Goal: Information Seeking & Learning: Learn about a topic

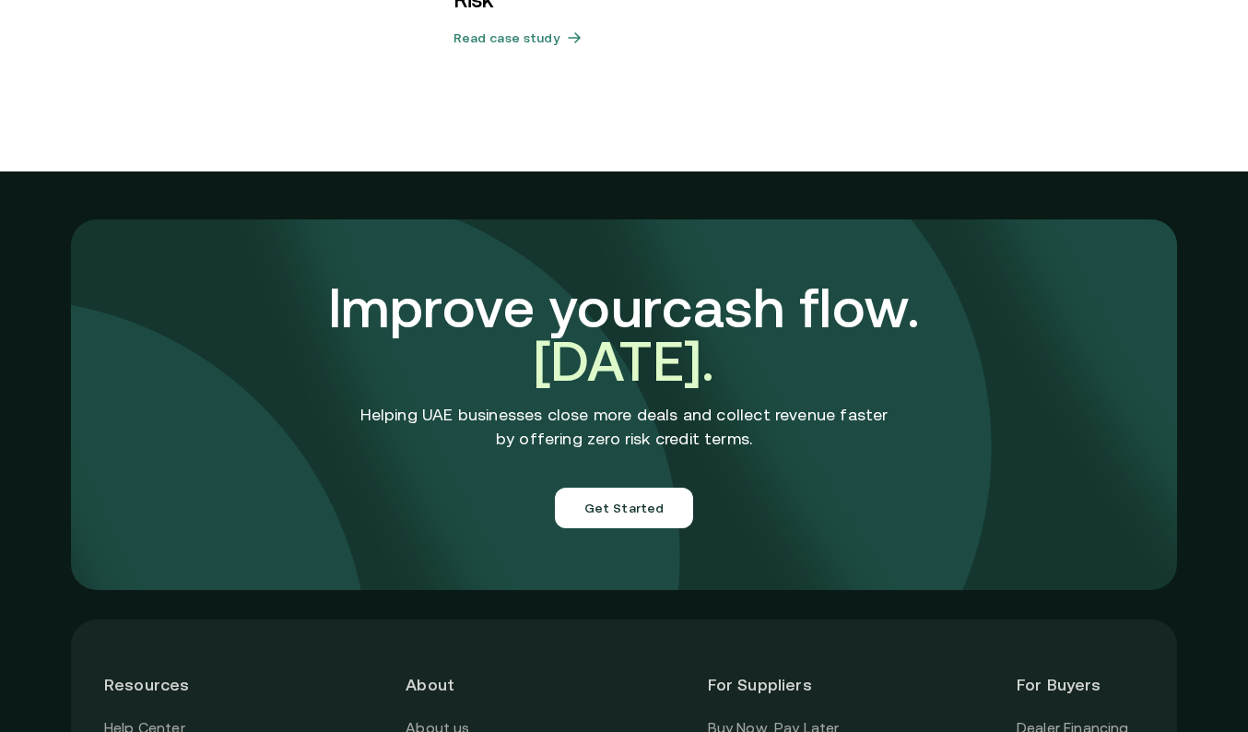
scroll to position [6567, 0]
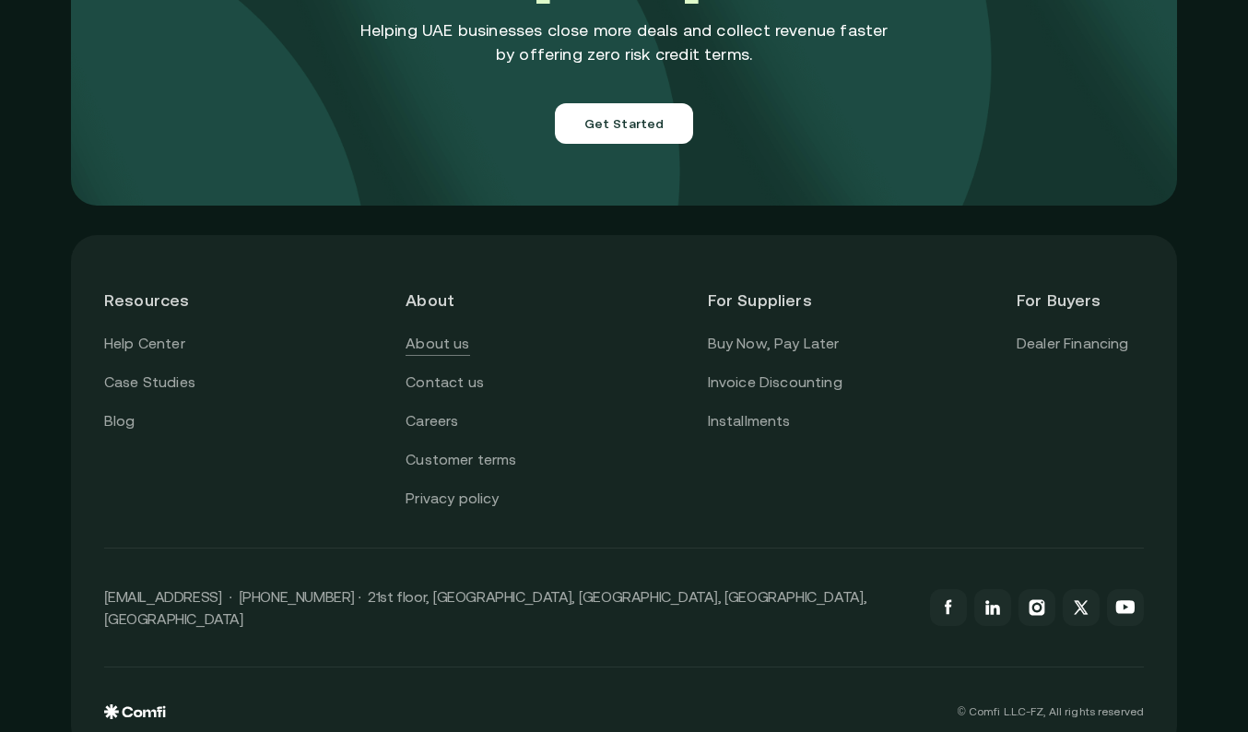
click at [430, 332] on link "About us" at bounding box center [438, 344] width 64 height 24
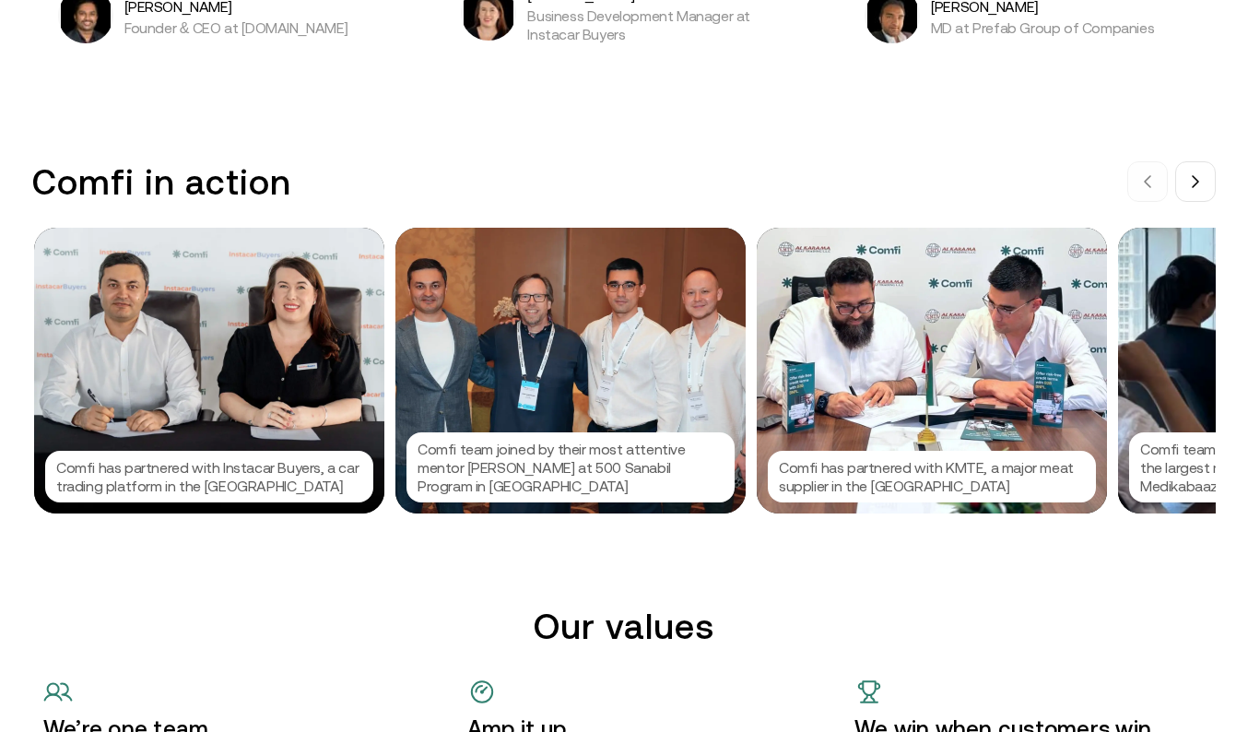
scroll to position [1787, 0]
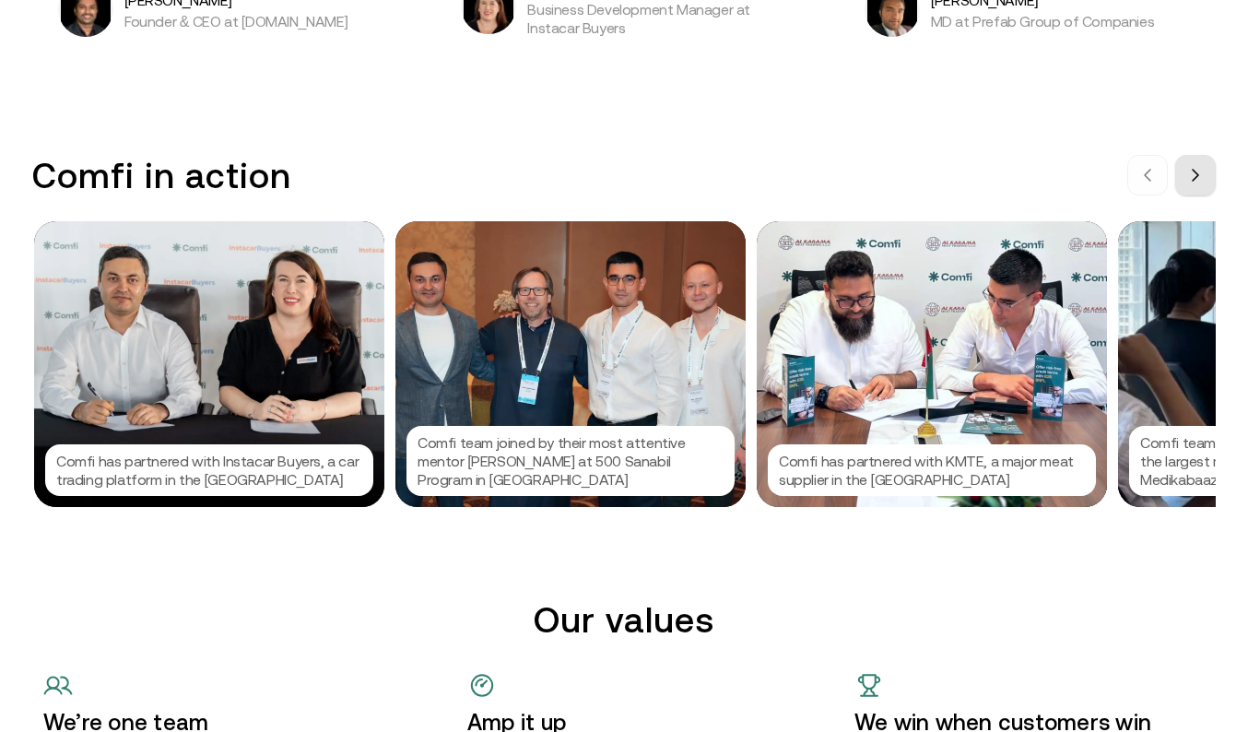
click at [1185, 190] on button at bounding box center [1195, 175] width 41 height 41
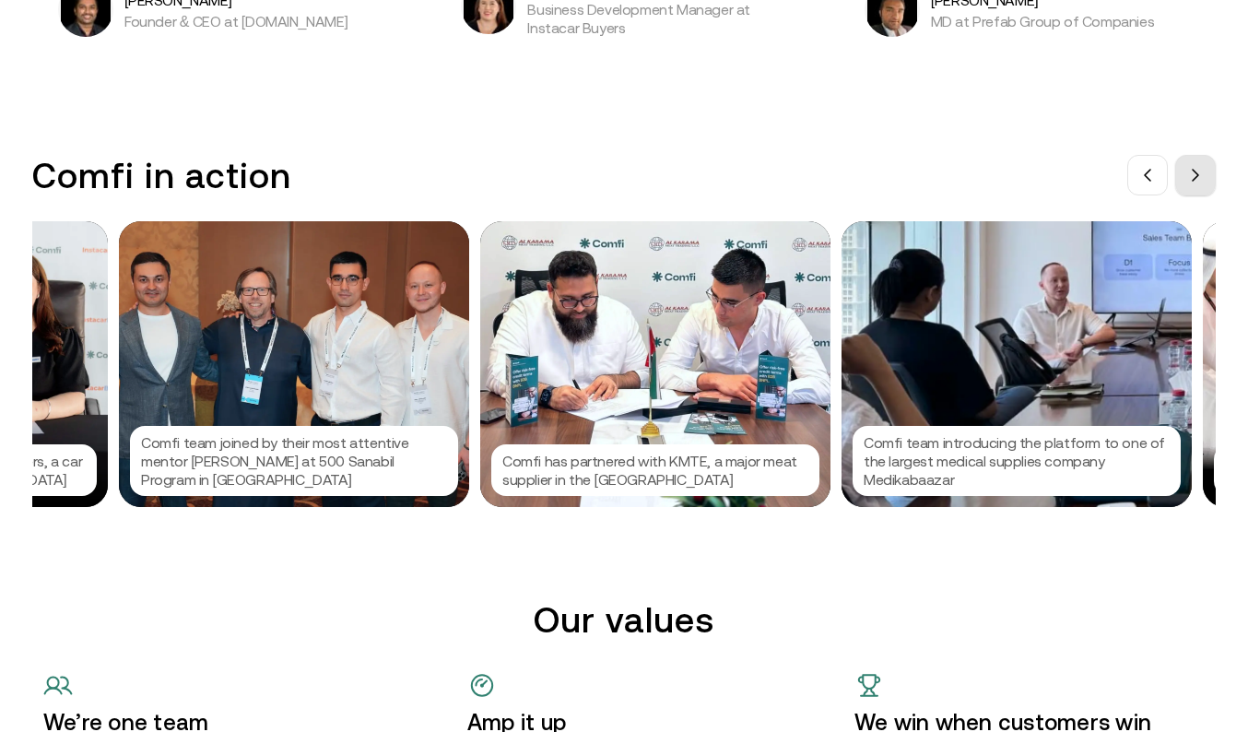
click at [1185, 190] on button at bounding box center [1195, 175] width 41 height 41
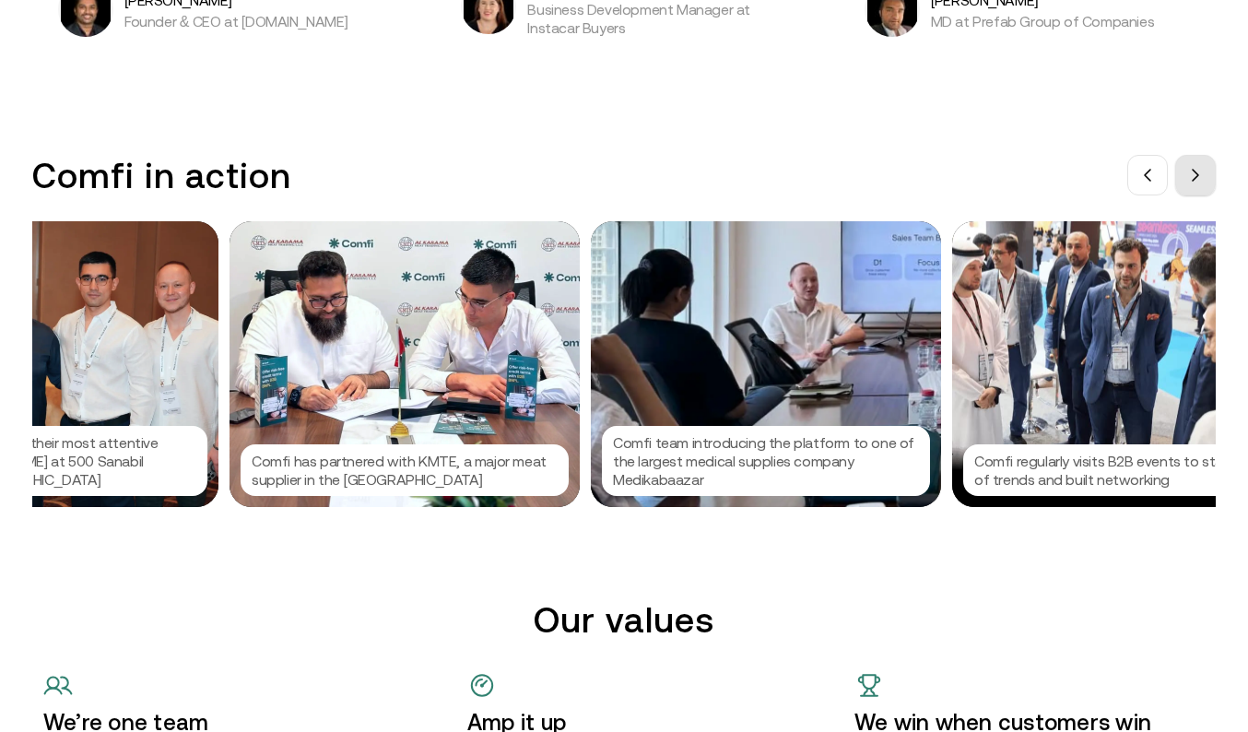
scroll to position [0, 553]
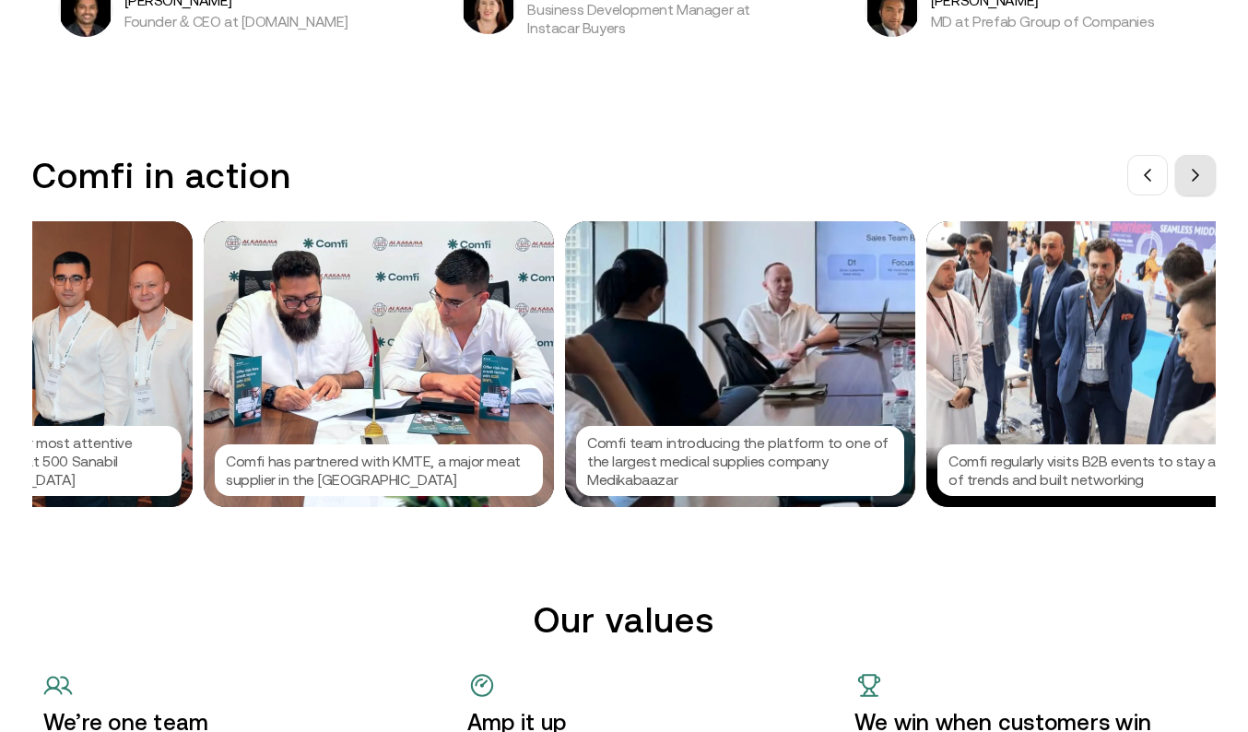
click at [1185, 189] on button at bounding box center [1195, 175] width 41 height 41
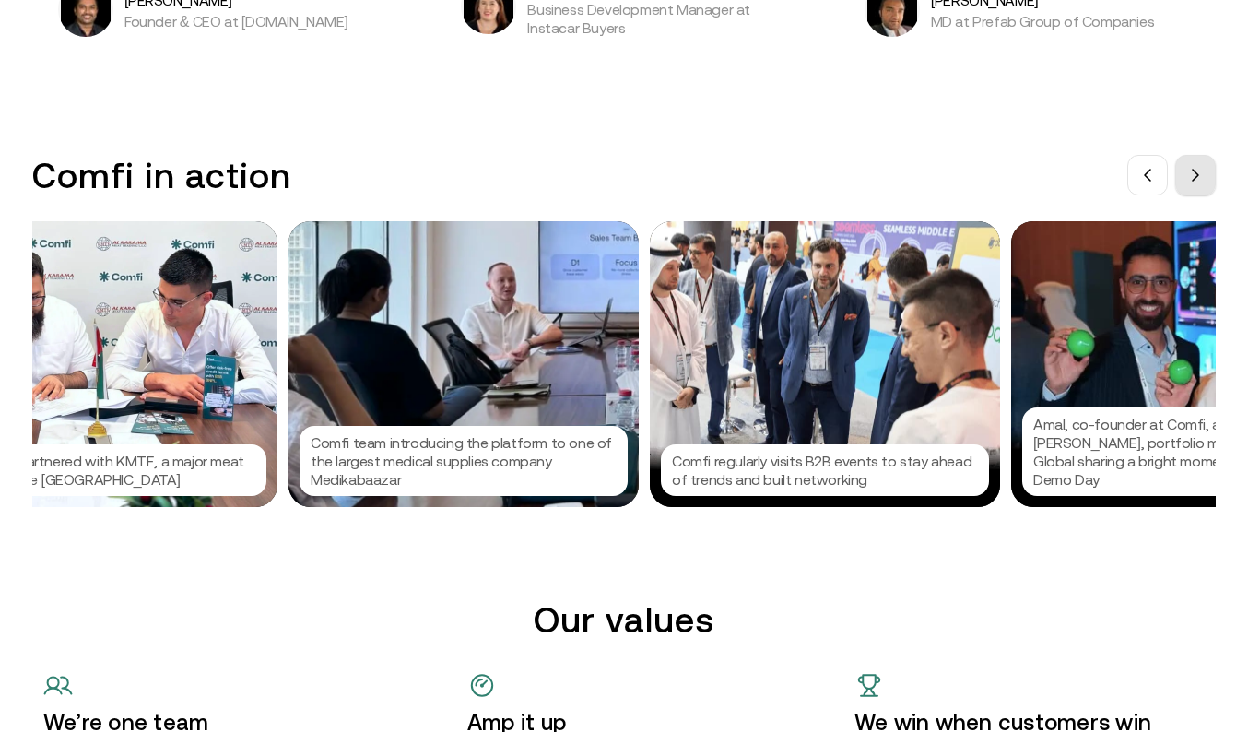
click at [1185, 189] on button at bounding box center [1195, 175] width 41 height 41
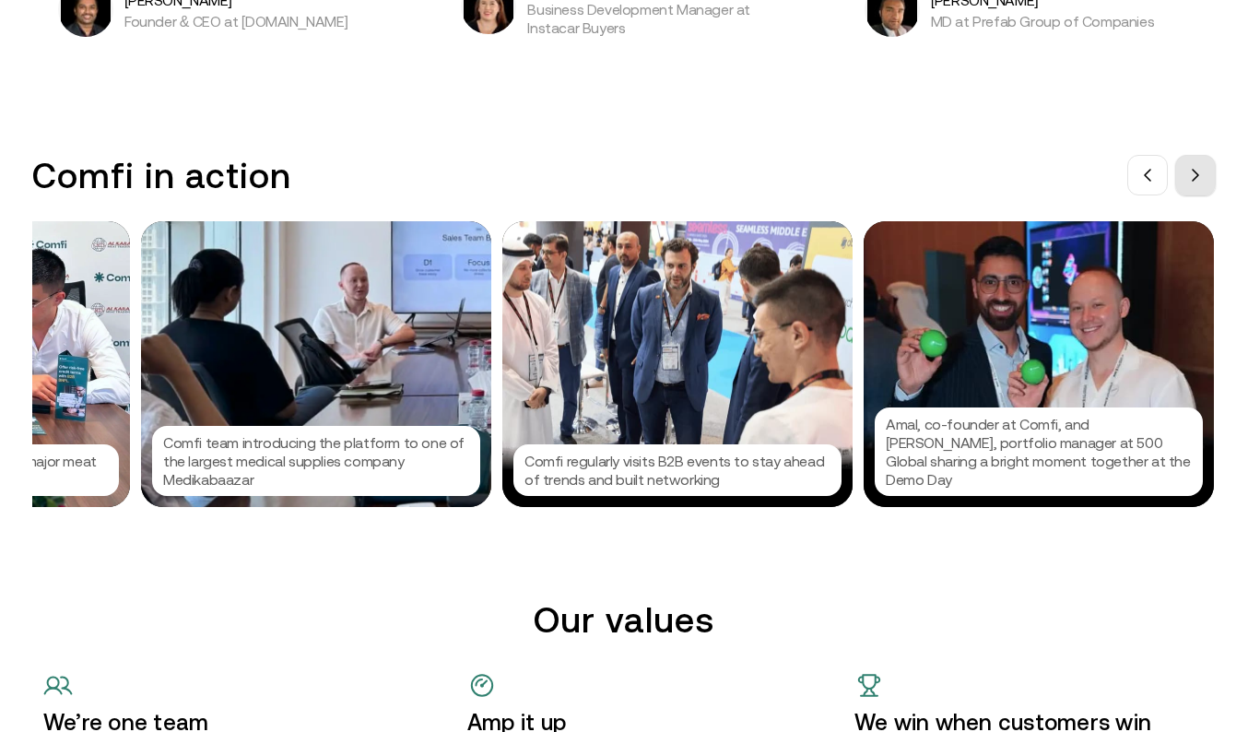
click at [1185, 189] on button at bounding box center [1195, 175] width 41 height 41
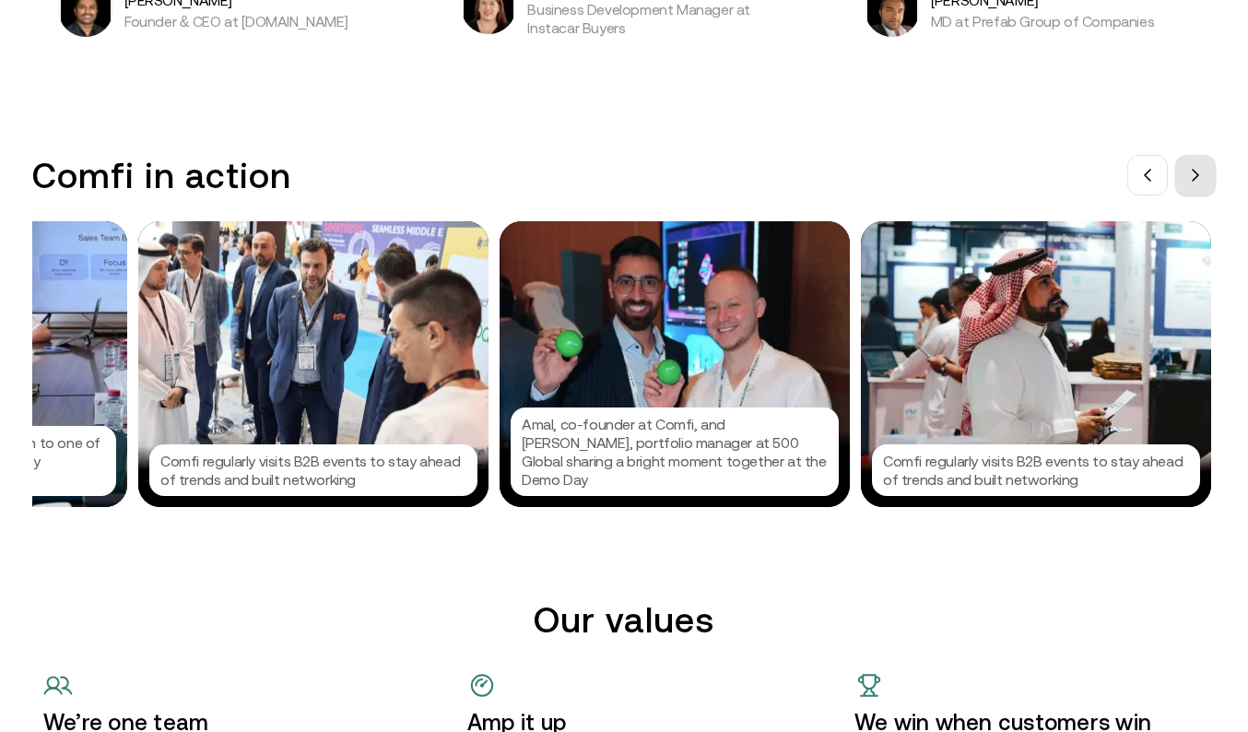
scroll to position [0, 1342]
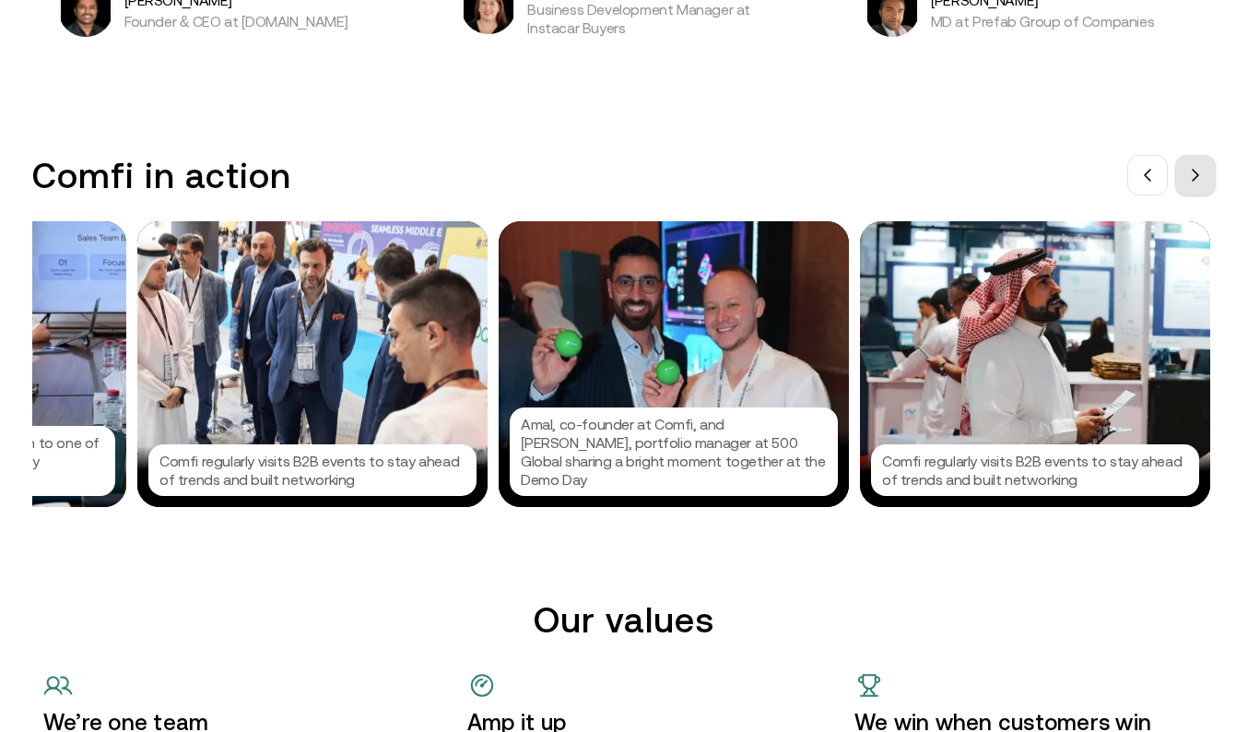
click at [1185, 189] on button at bounding box center [1195, 175] width 41 height 41
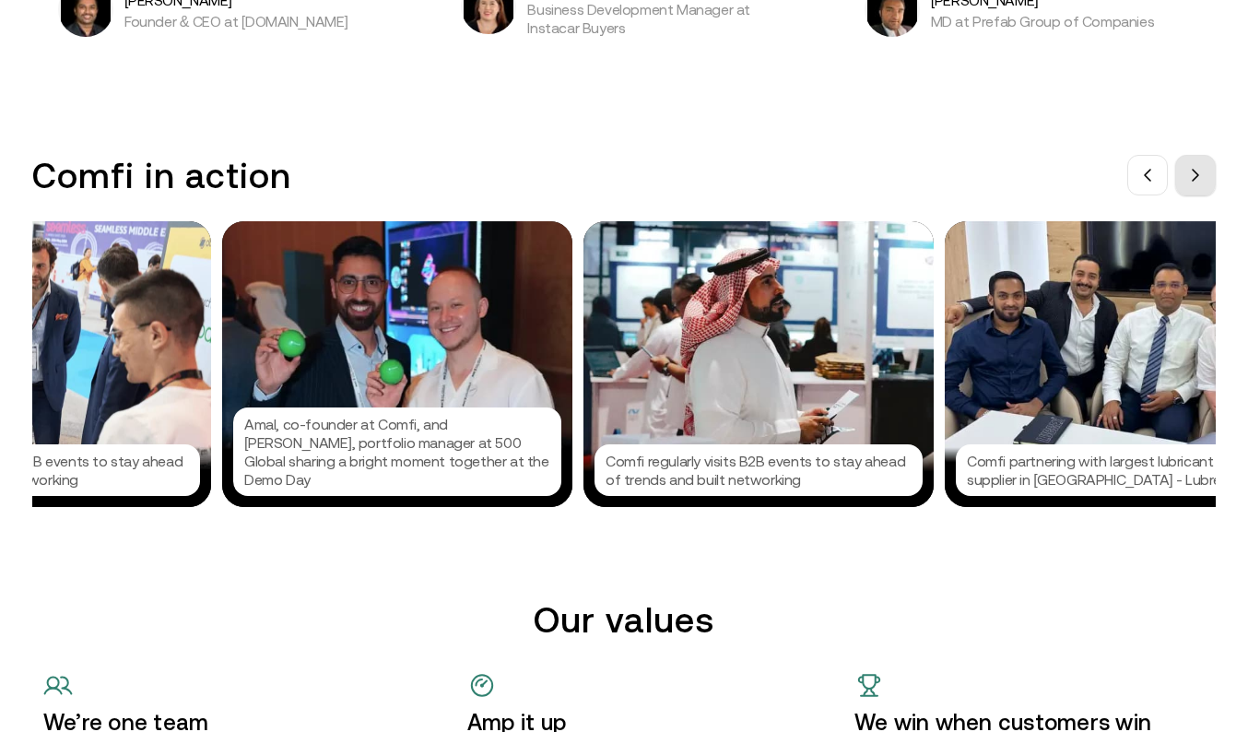
click at [1185, 189] on button at bounding box center [1195, 175] width 41 height 41
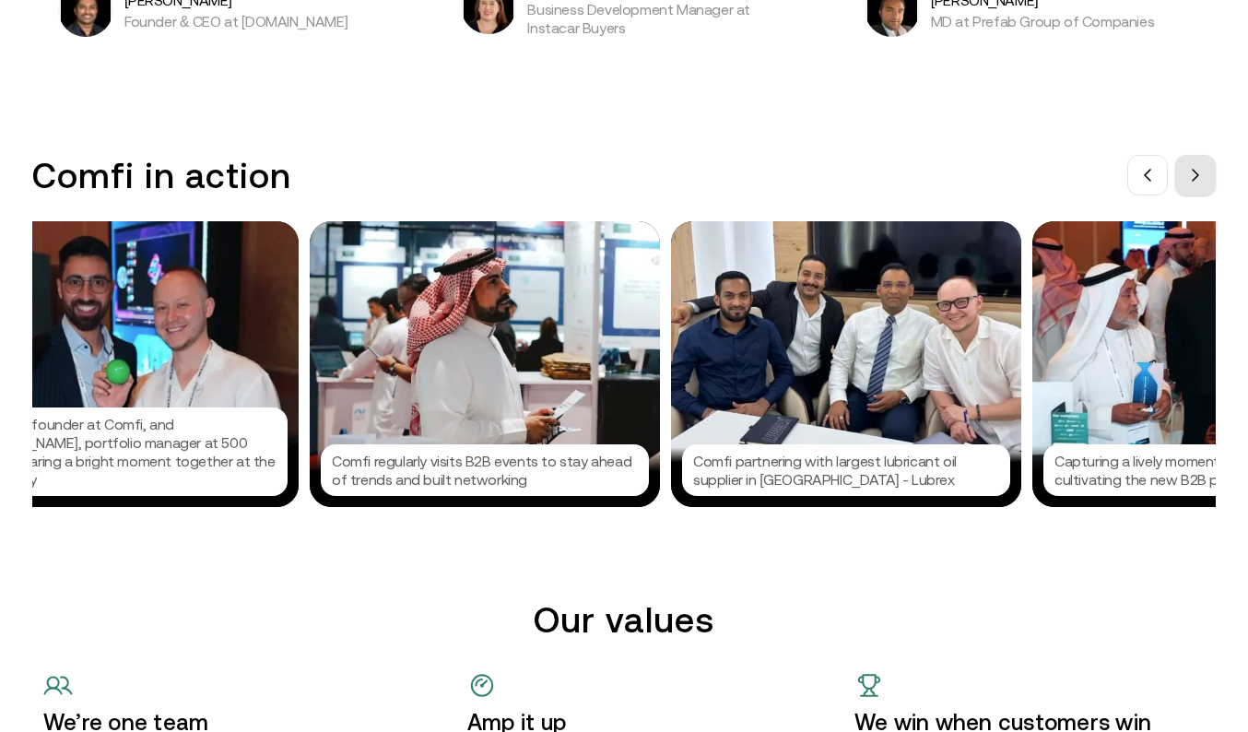
scroll to position [0, 1895]
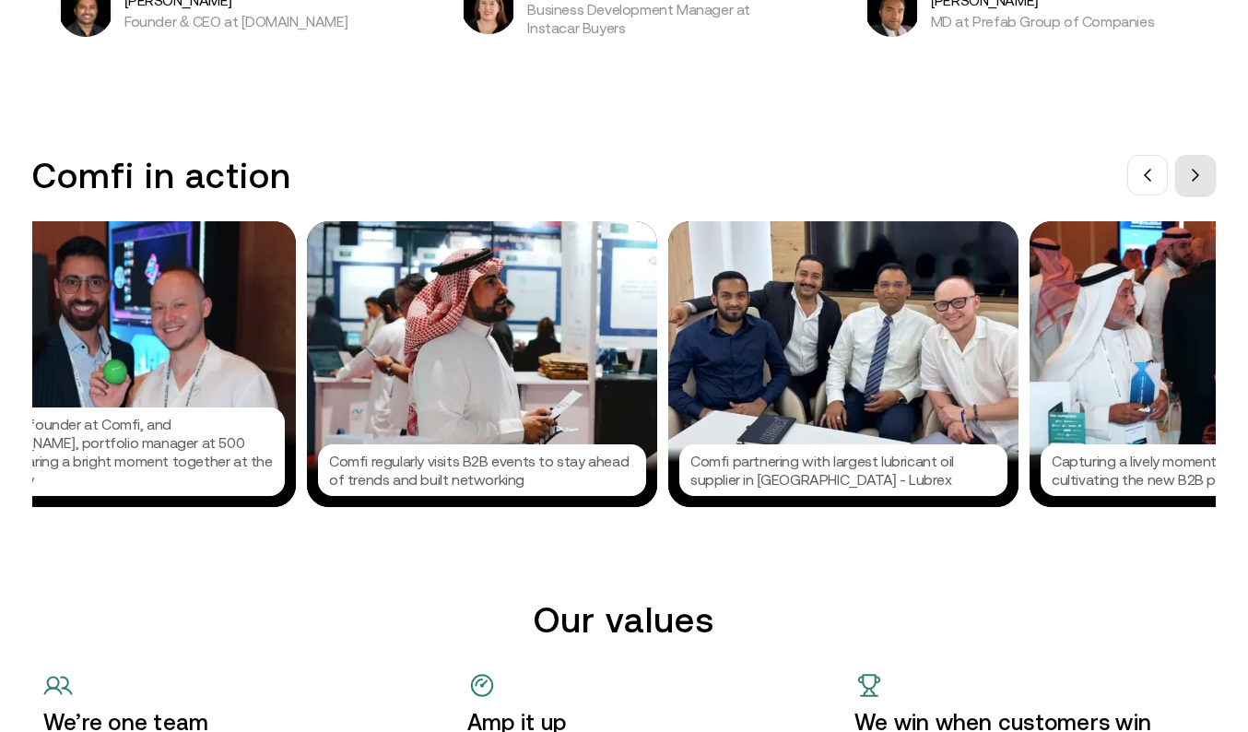
click at [1185, 189] on button at bounding box center [1195, 175] width 41 height 41
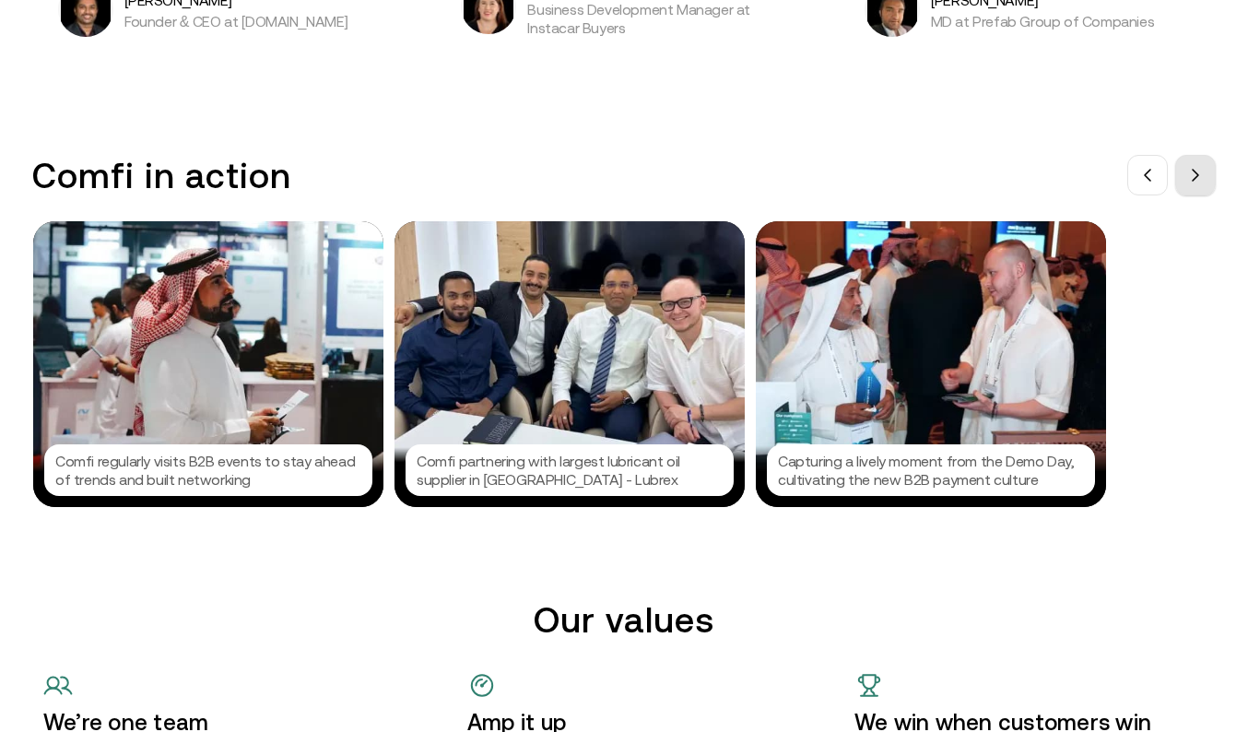
scroll to position [0, 2172]
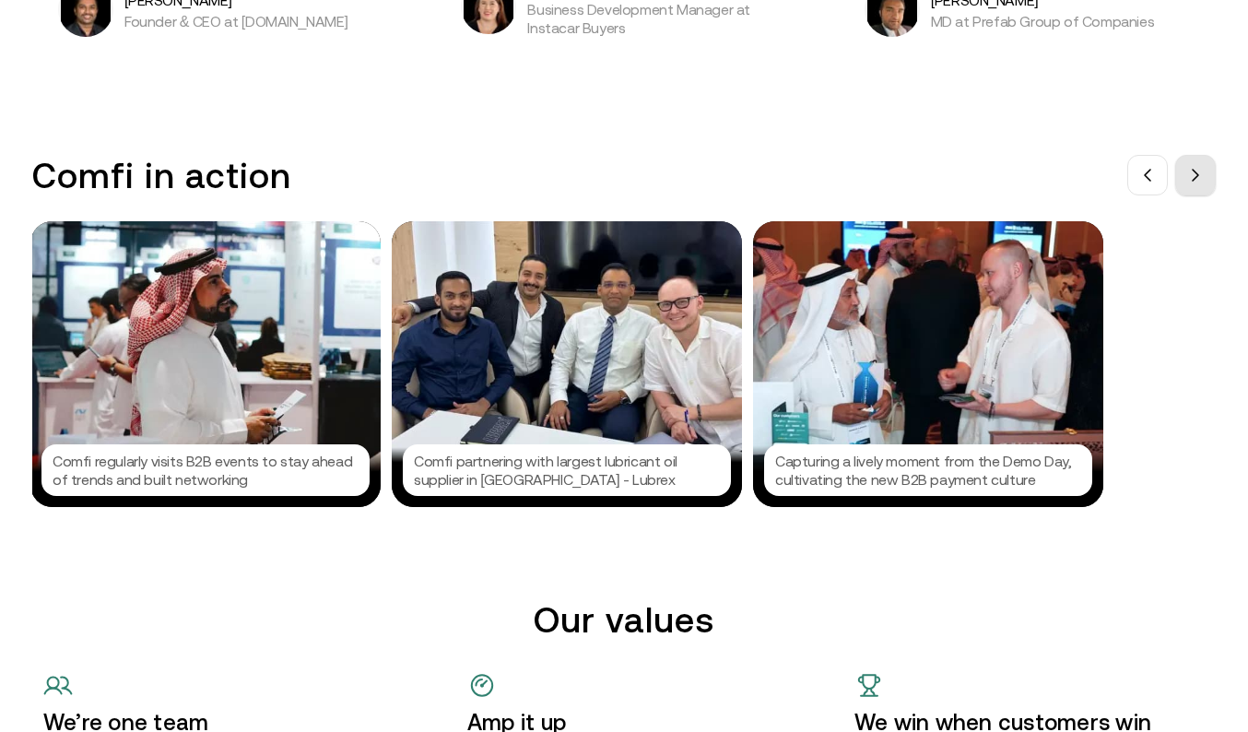
click at [1185, 189] on button at bounding box center [1195, 175] width 41 height 41
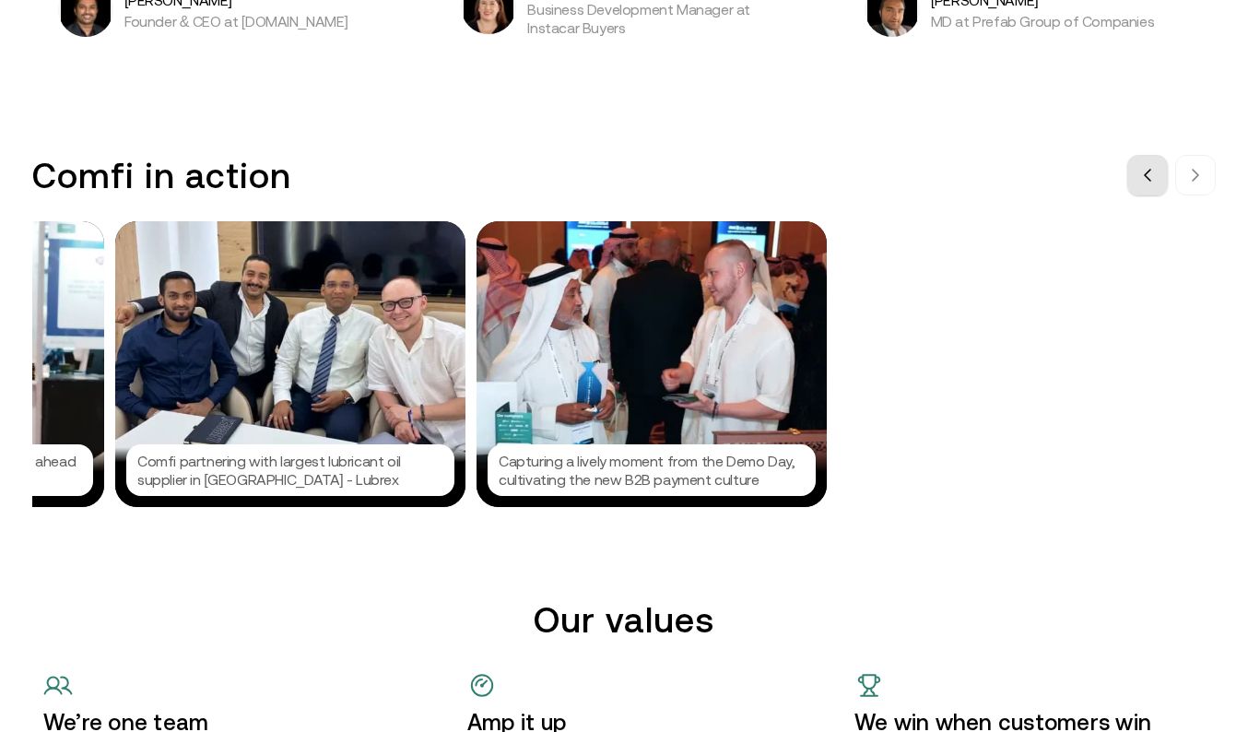
click at [1160, 180] on button at bounding box center [1147, 175] width 41 height 41
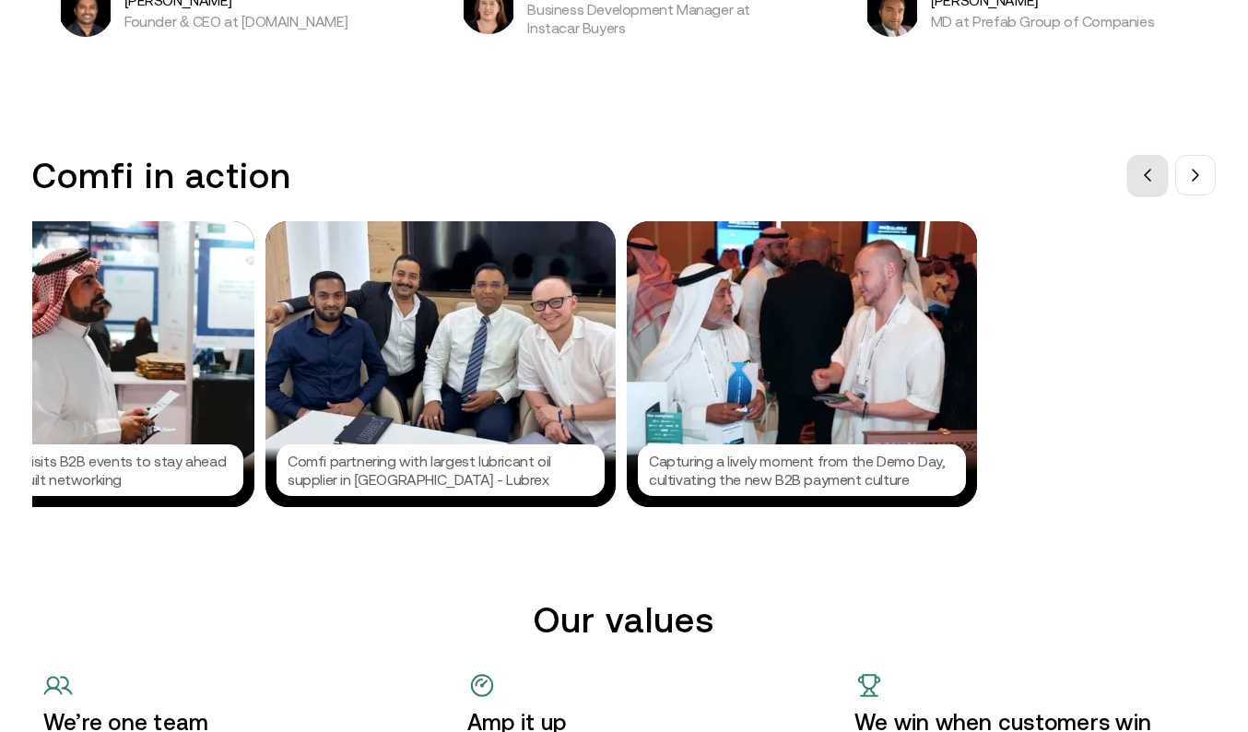
click at [1160, 180] on button at bounding box center [1147, 175] width 41 height 41
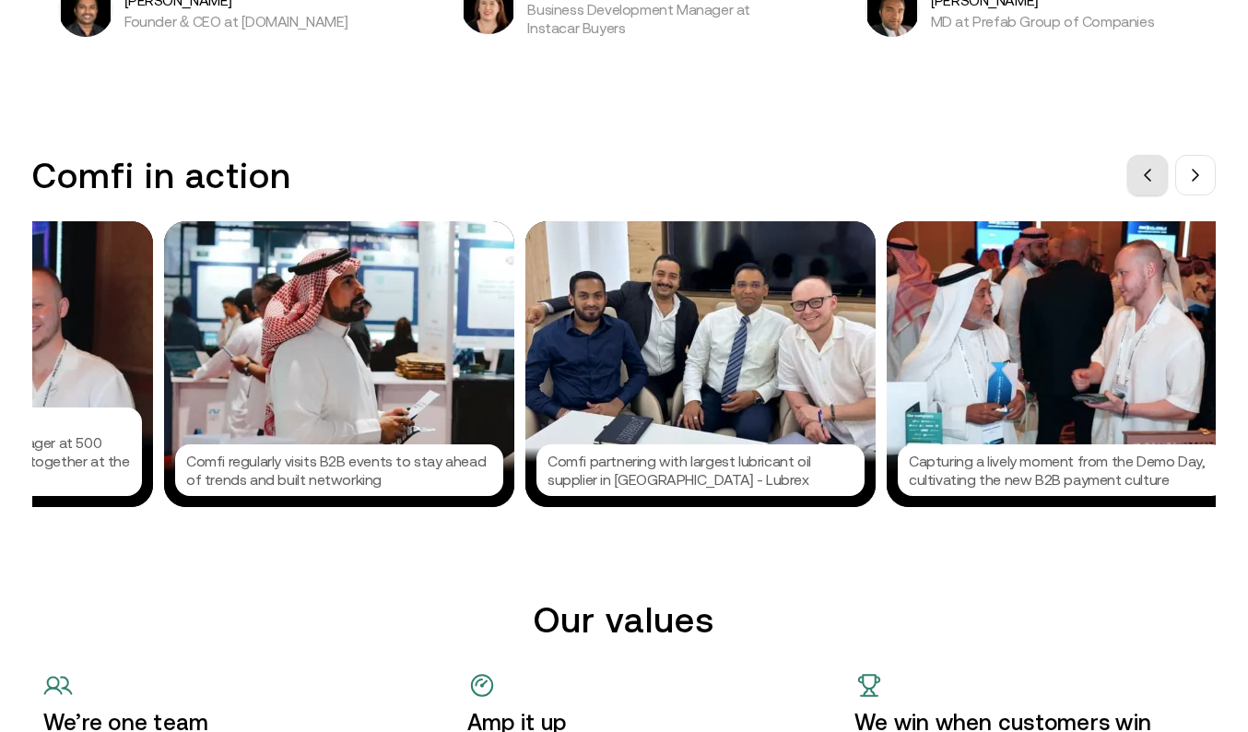
click at [1160, 180] on button at bounding box center [1147, 175] width 41 height 41
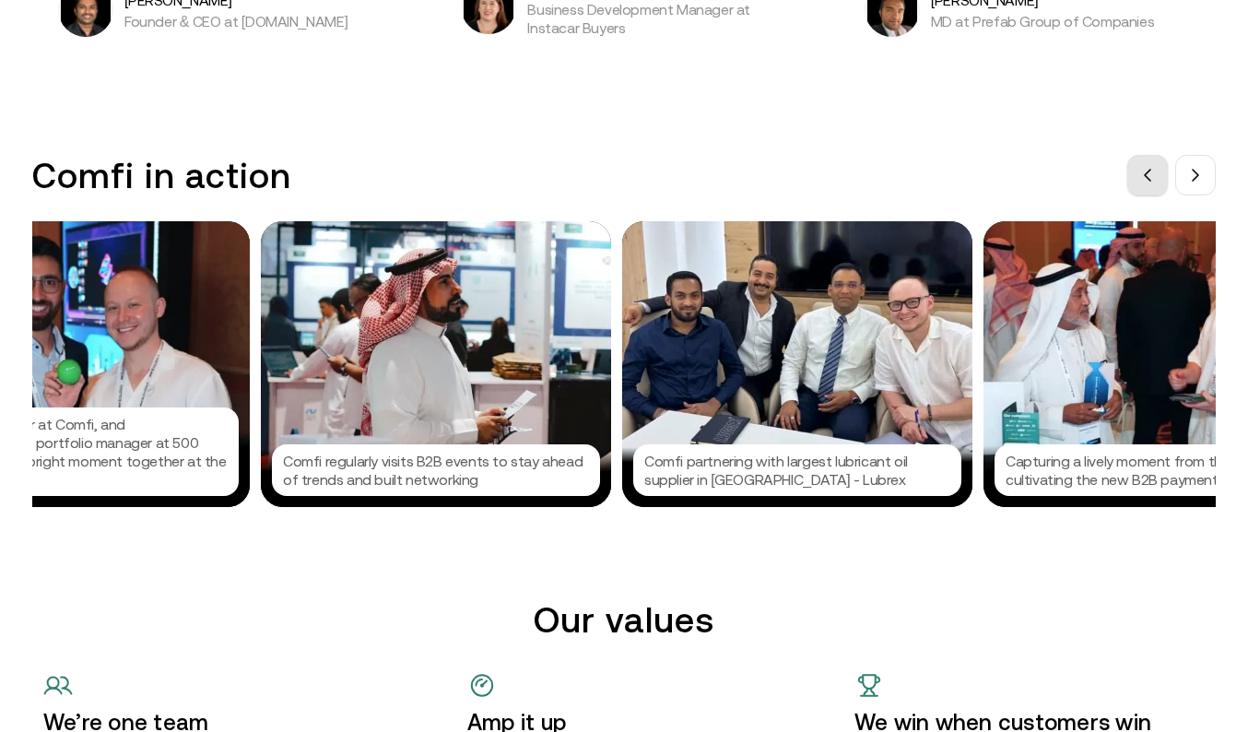
click at [1160, 180] on button at bounding box center [1147, 175] width 41 height 41
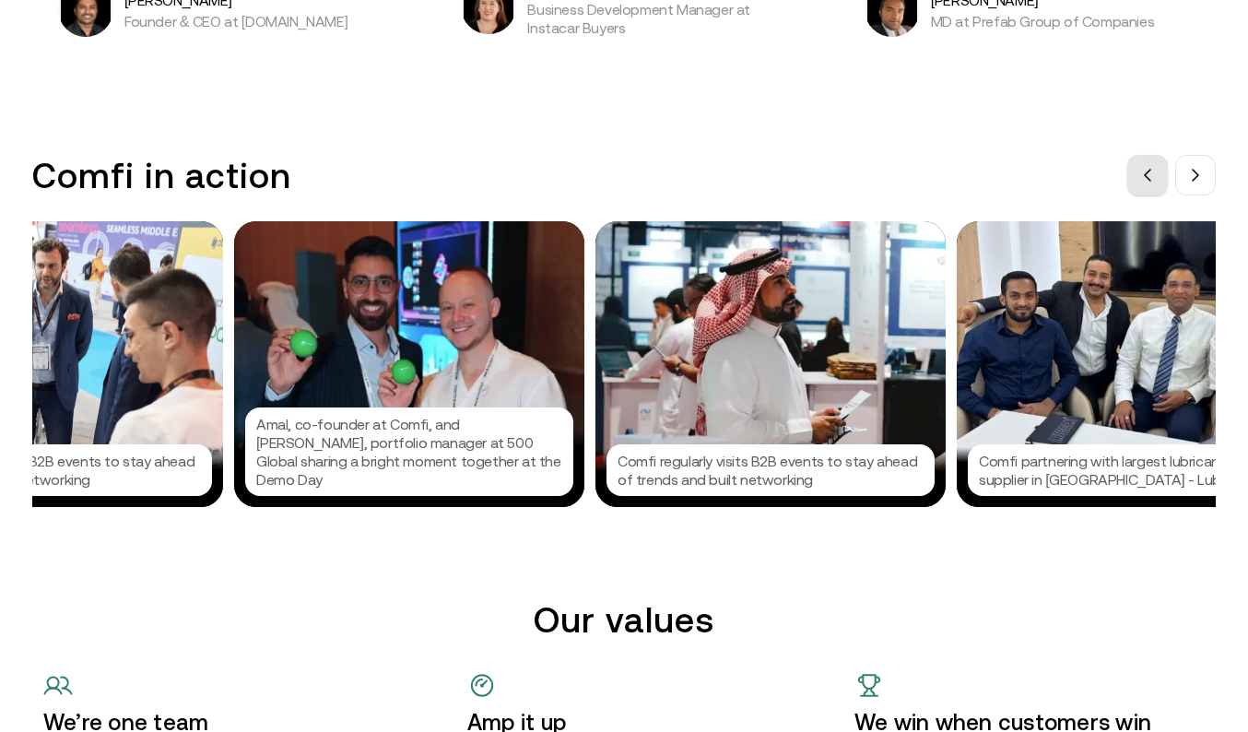
click at [1160, 180] on button at bounding box center [1147, 175] width 41 height 41
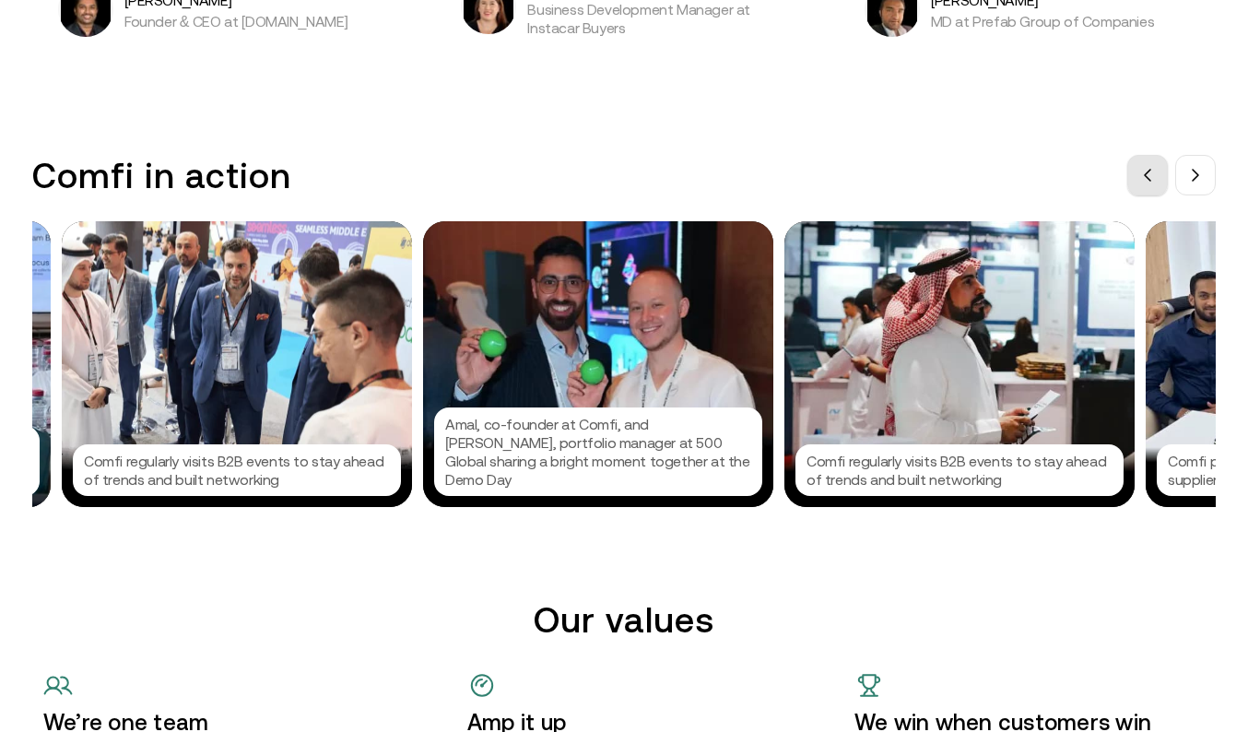
click at [1160, 180] on button at bounding box center [1147, 175] width 41 height 41
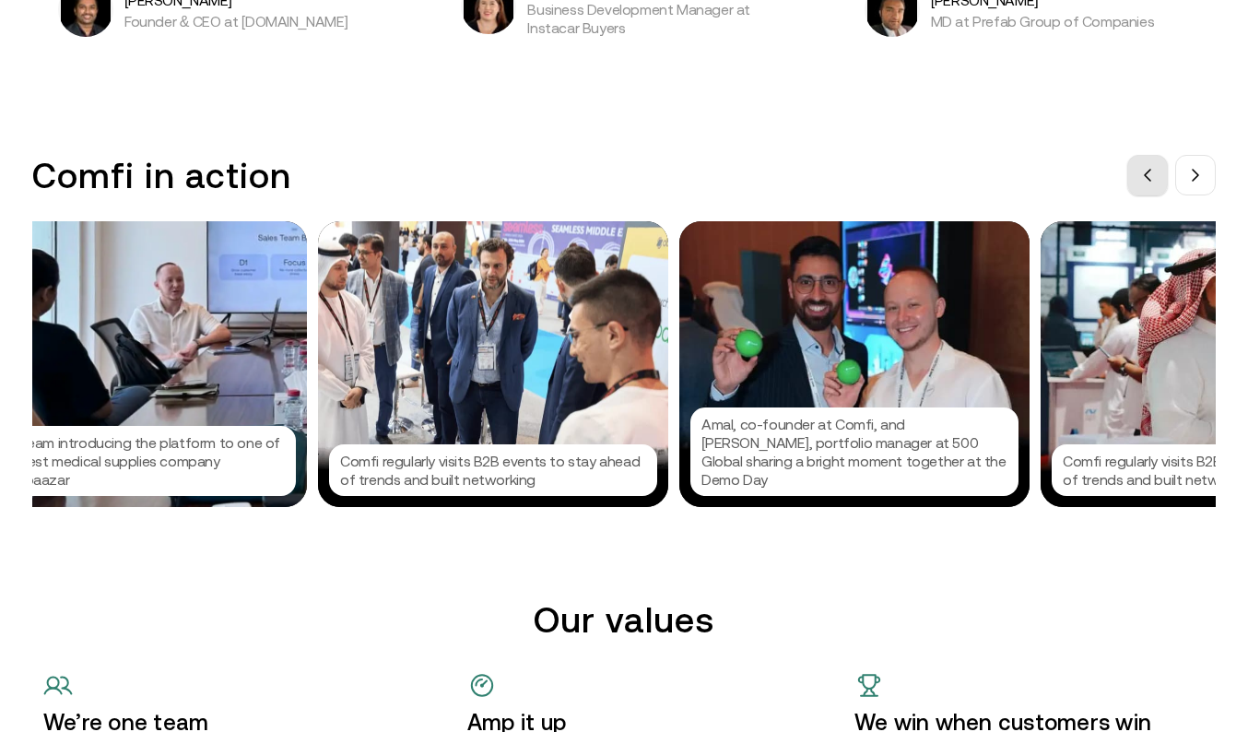
click at [1160, 180] on button at bounding box center [1147, 175] width 41 height 41
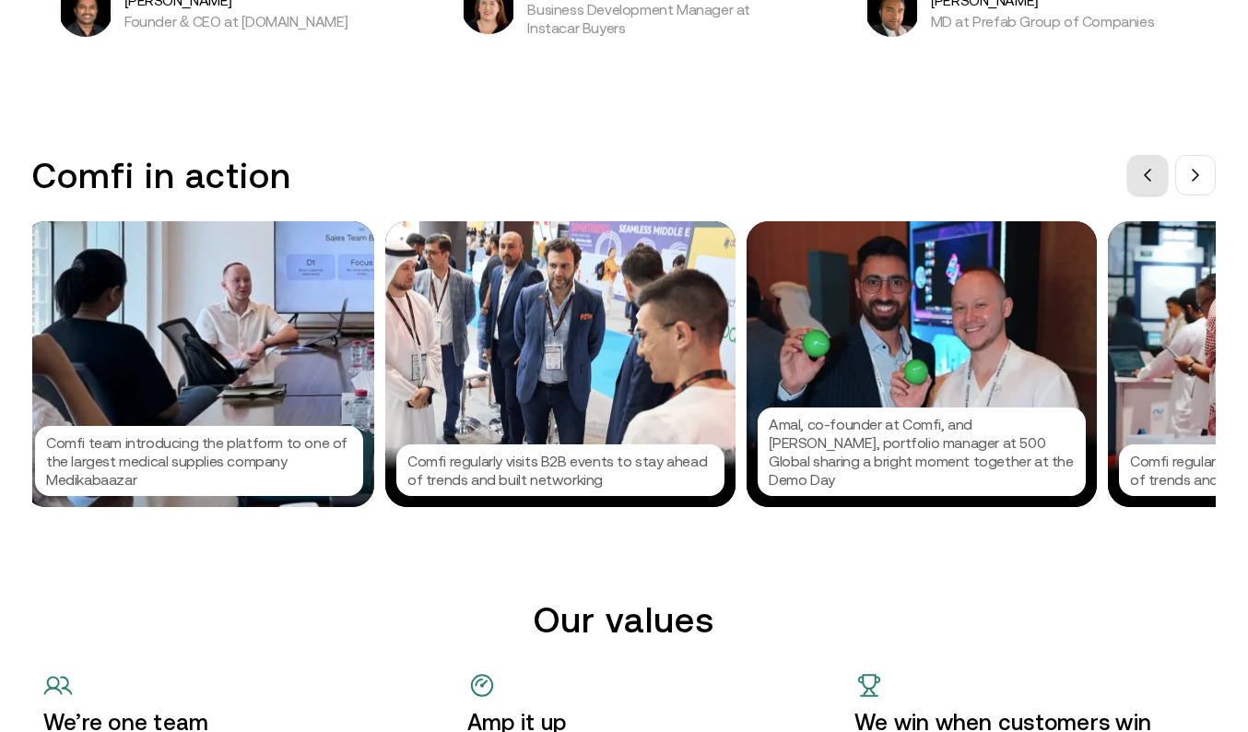
click at [1160, 180] on button at bounding box center [1147, 175] width 41 height 41
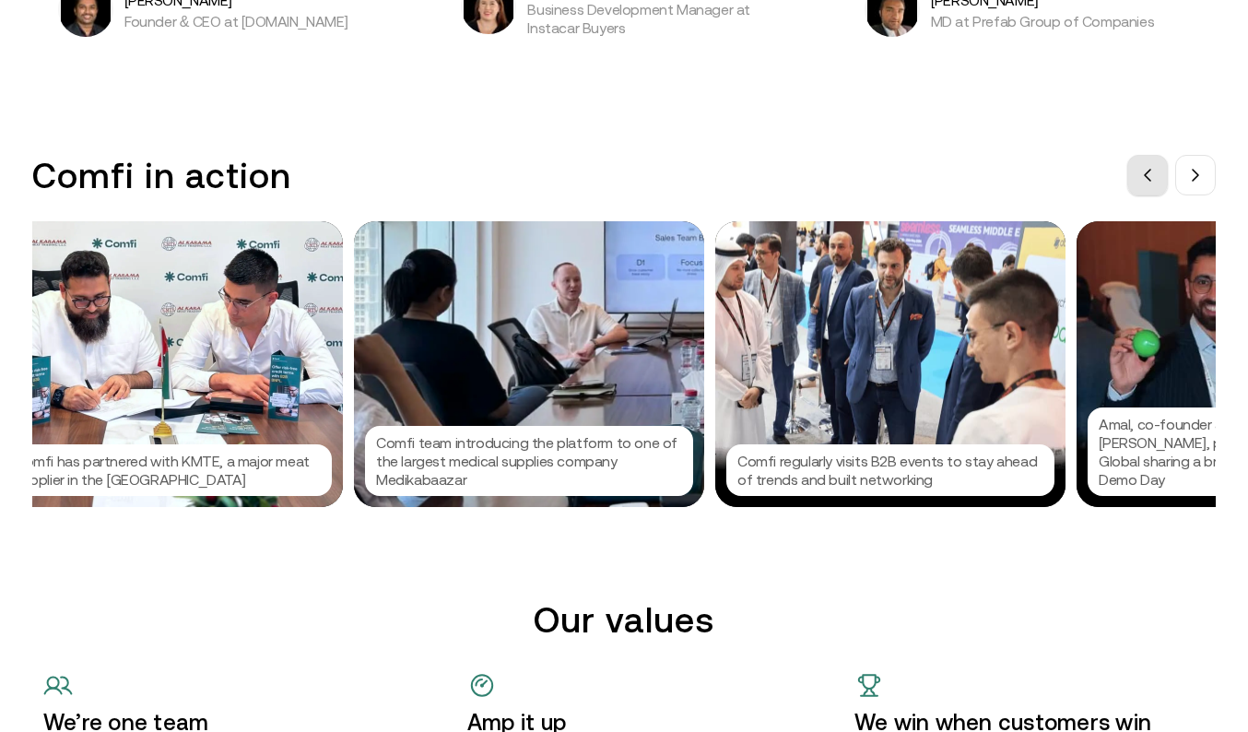
click at [1160, 180] on button at bounding box center [1147, 175] width 41 height 41
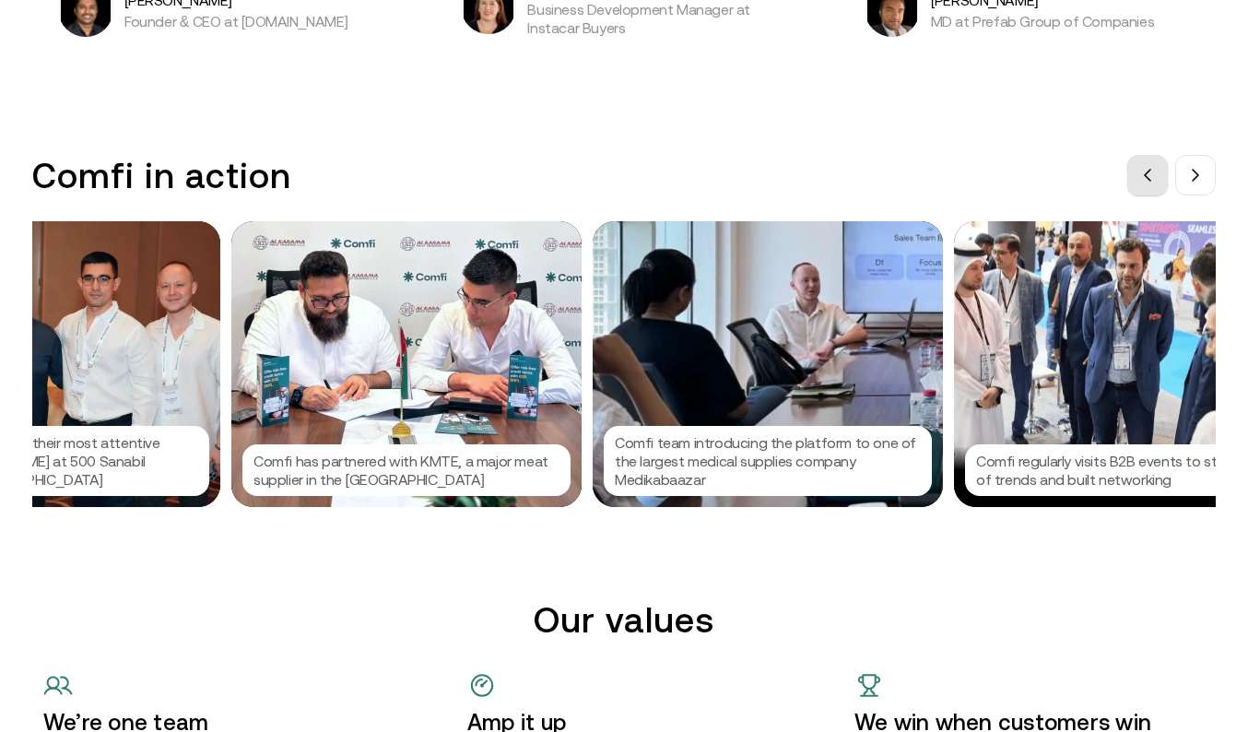
scroll to position [0, 453]
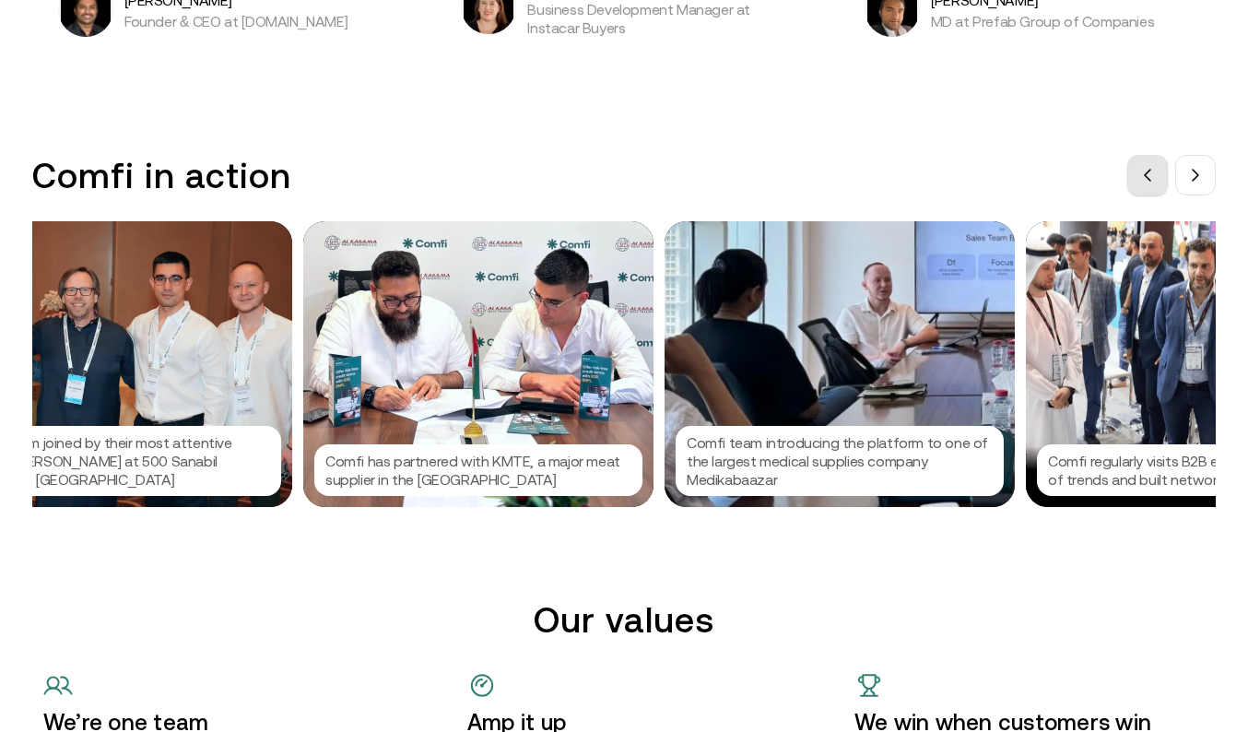
click at [1160, 180] on button at bounding box center [1147, 175] width 41 height 41
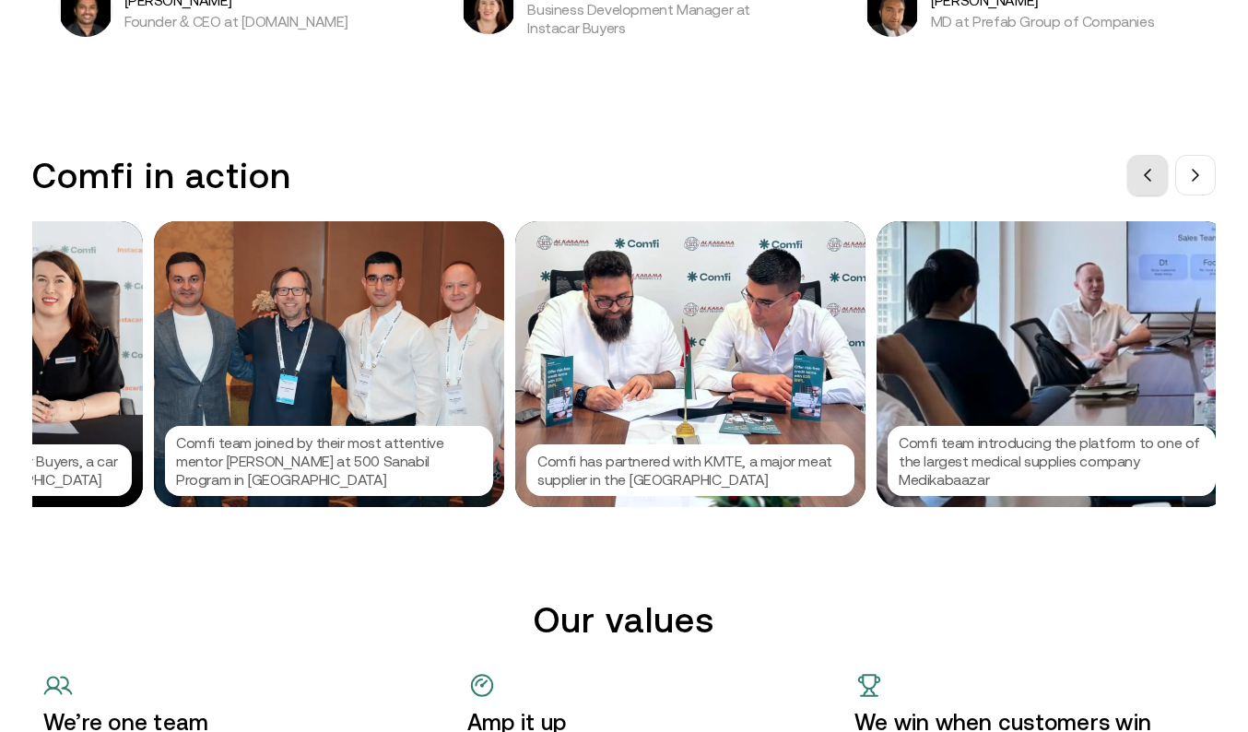
click at [1160, 180] on button at bounding box center [1147, 175] width 41 height 41
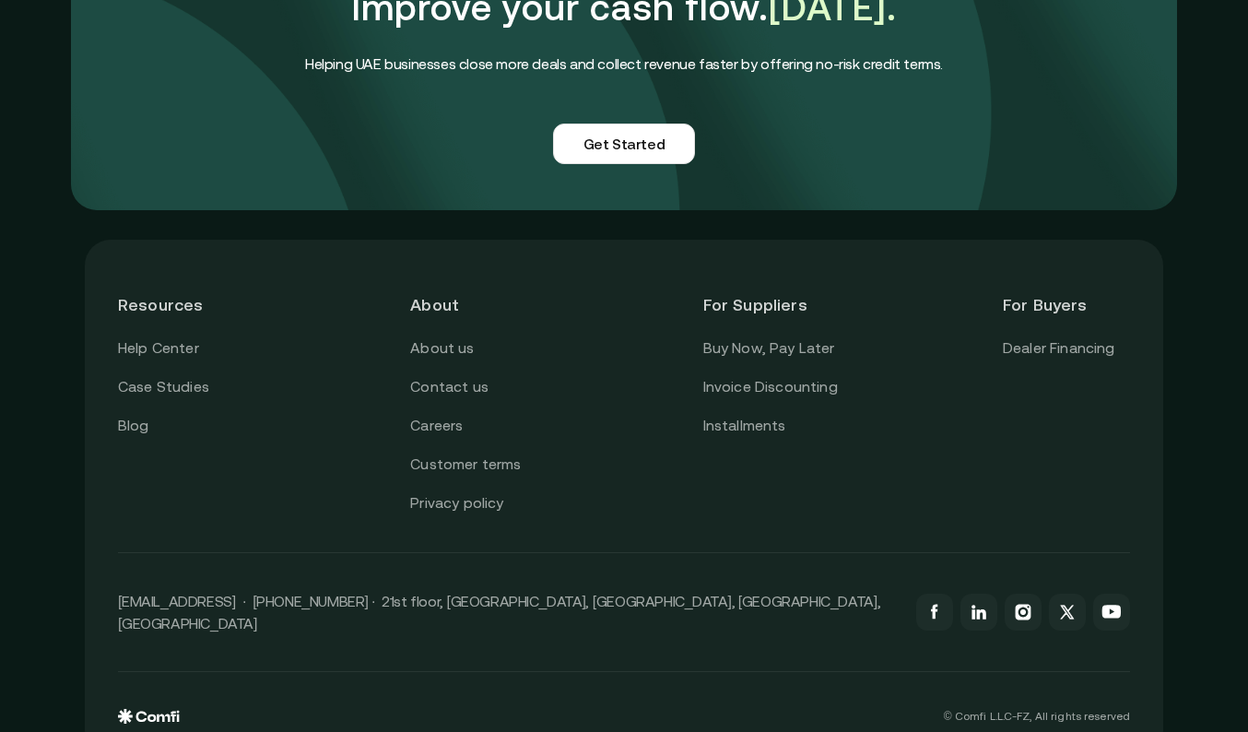
scroll to position [4591, 0]
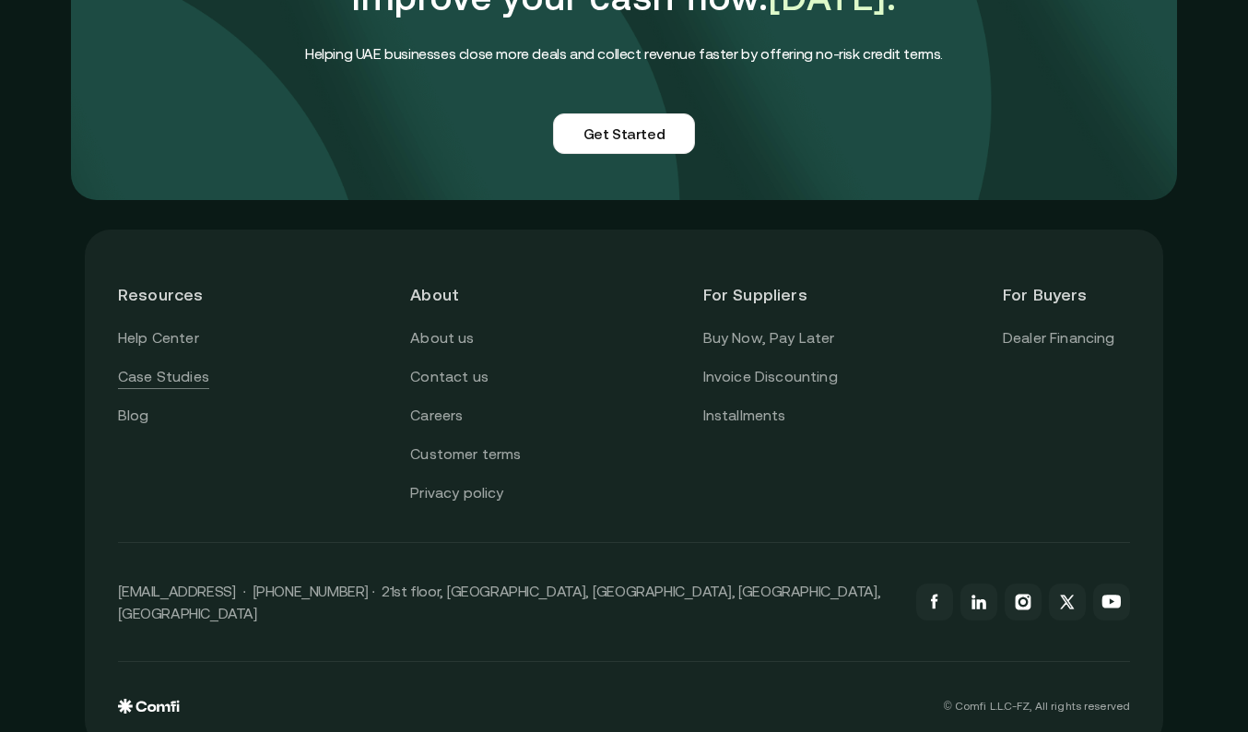
click at [140, 365] on link "Case Studies" at bounding box center [163, 377] width 91 height 24
